Goal: Obtain resource: Obtain resource

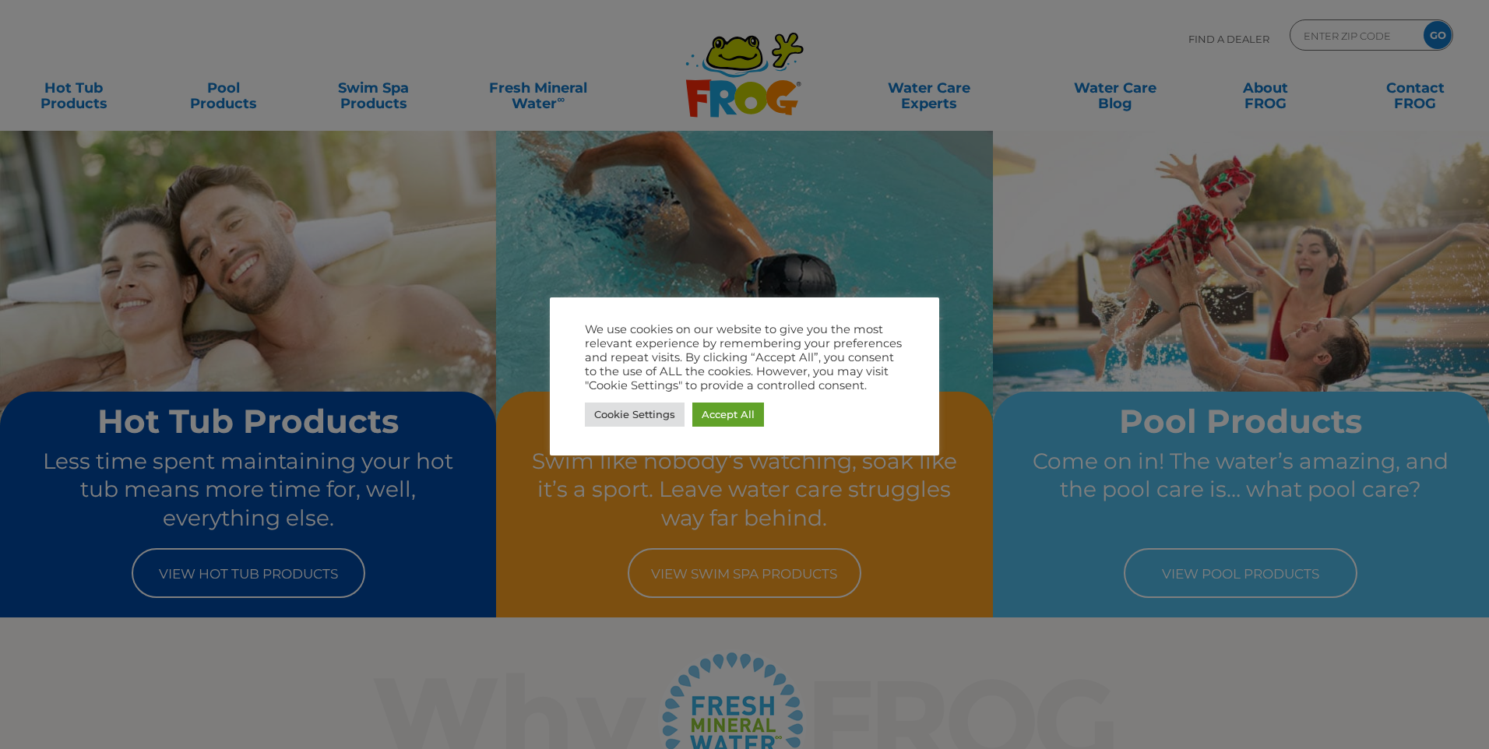
click at [79, 90] on div at bounding box center [744, 374] width 1489 height 749
click at [741, 417] on link "Accept All" at bounding box center [728, 415] width 72 height 24
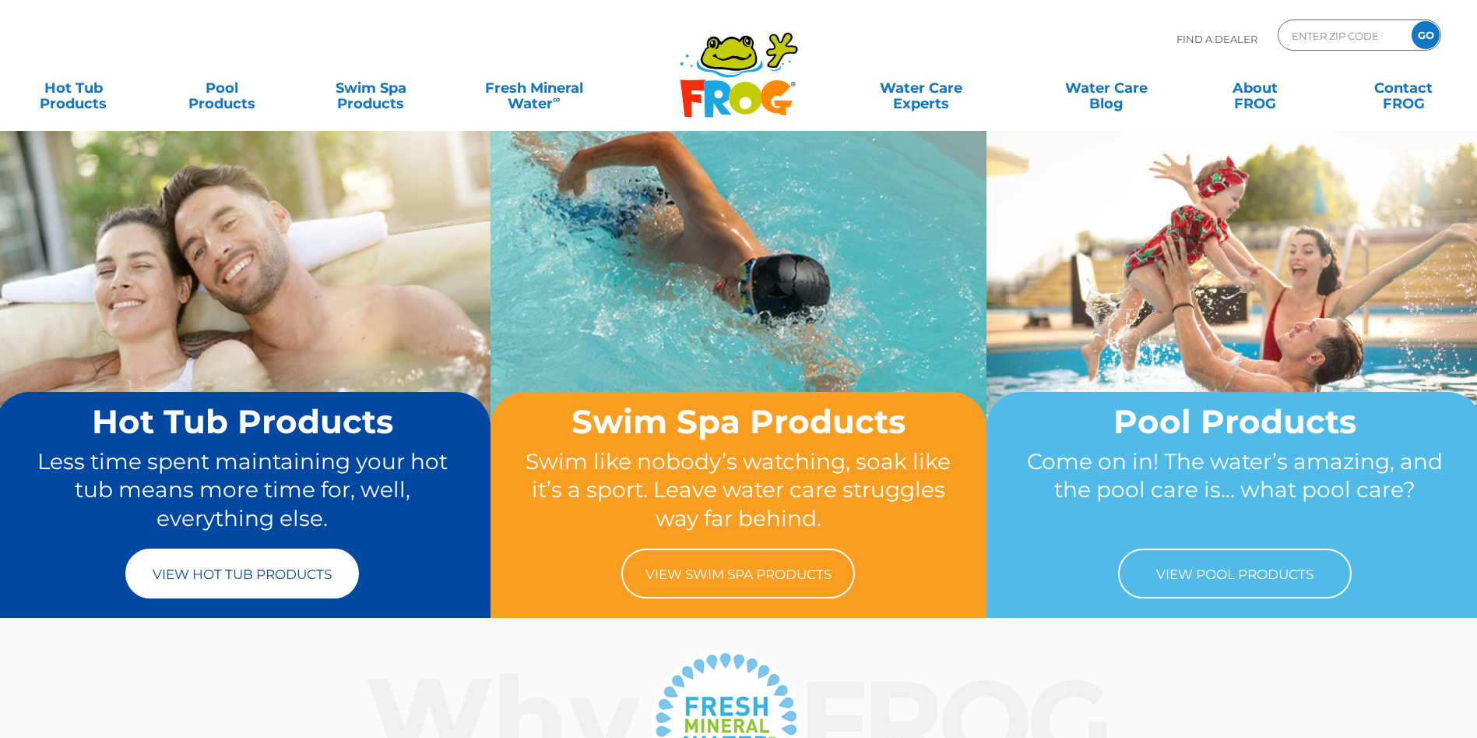
click at [246, 581] on link "View Hot Tub Products" at bounding box center [242, 573] width 234 height 50
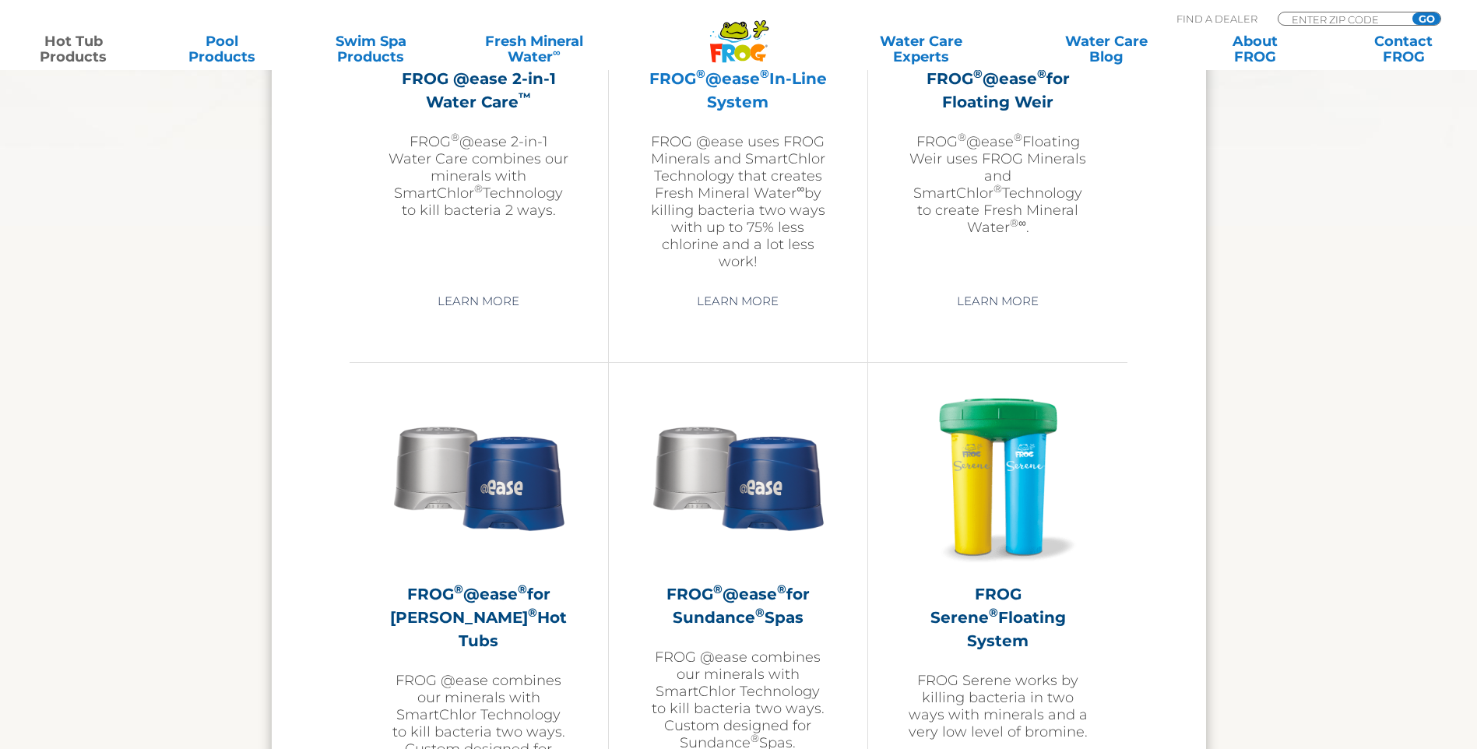
scroll to position [2258, 0]
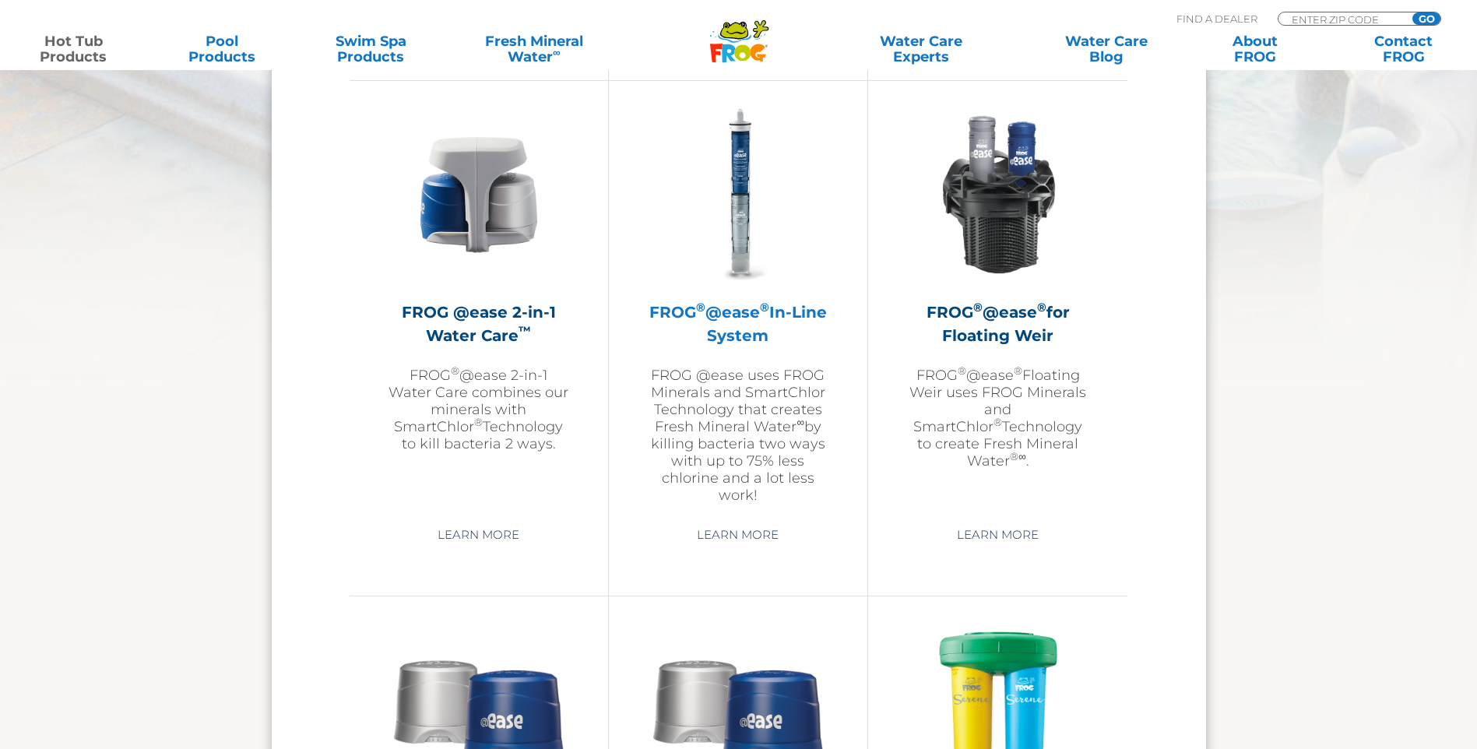
click at [757, 307] on h2 "FROG ® @ease ® In-Line System" at bounding box center [738, 324] width 181 height 47
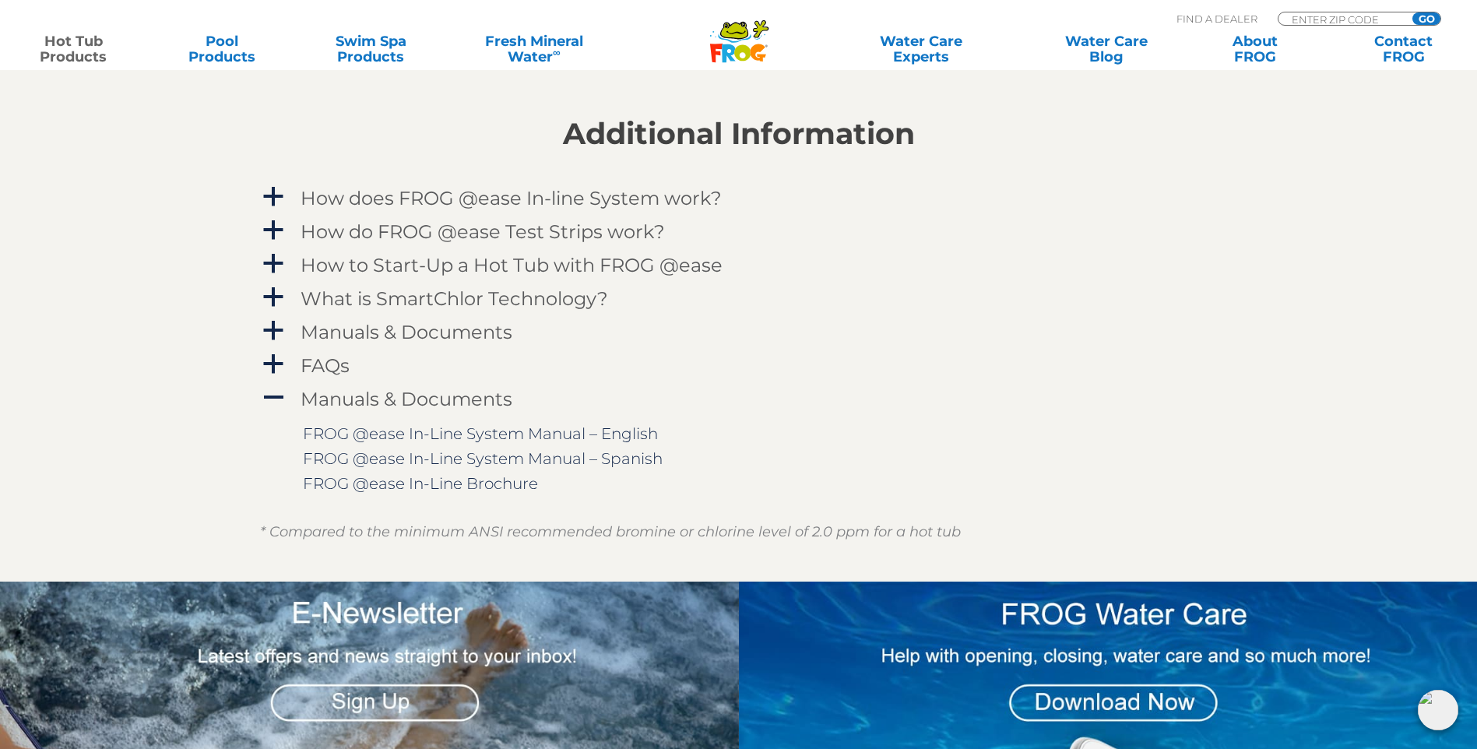
scroll to position [1558, 0]
click at [513, 435] on link "FROG @ease In-Line System Manual – English" at bounding box center [480, 433] width 355 height 19
